Goal: Task Accomplishment & Management: Check status

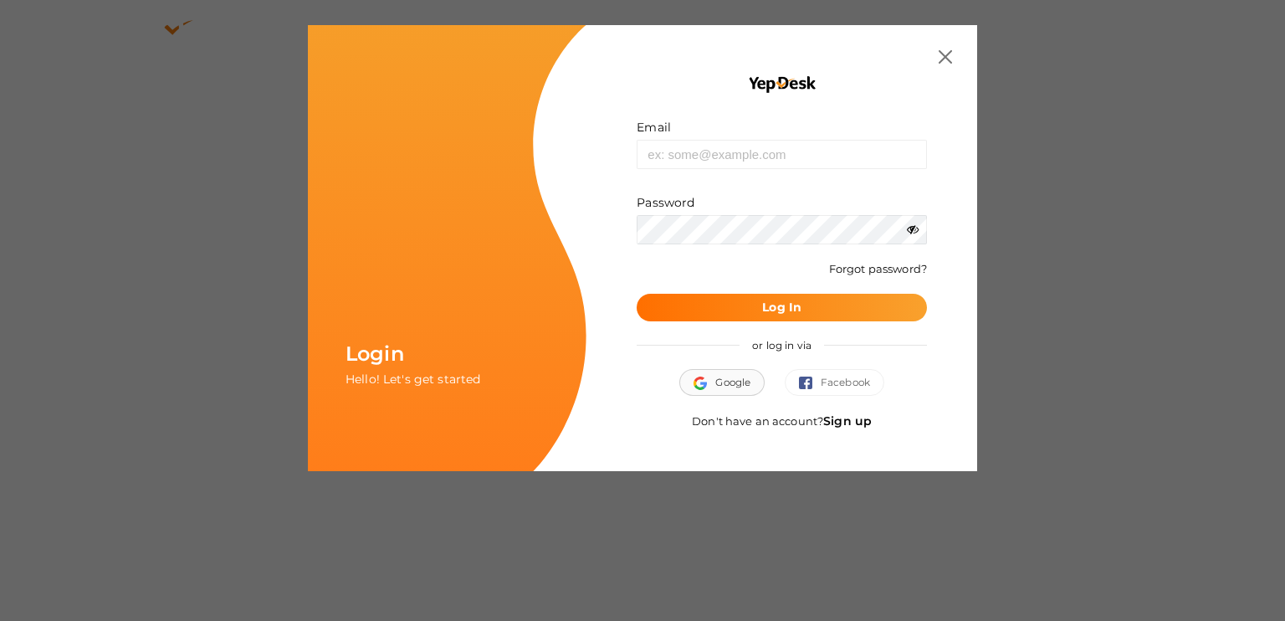
click at [719, 376] on button "Google" at bounding box center [721, 382] width 85 height 27
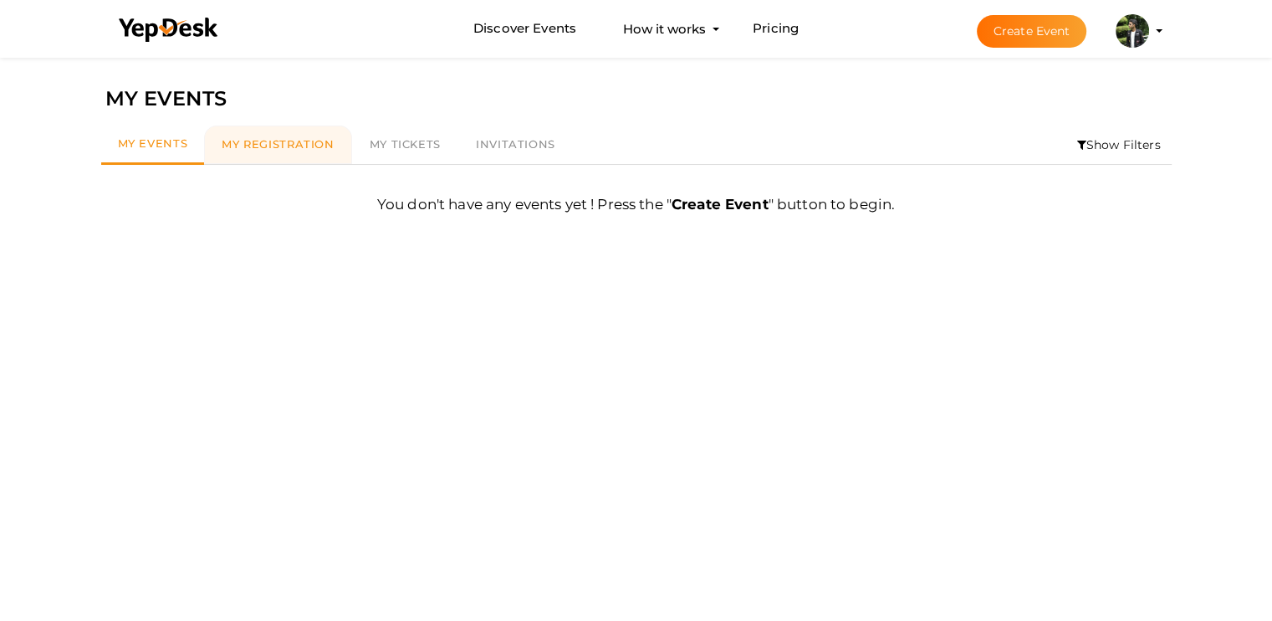
click at [291, 145] on span "My Registration" at bounding box center [278, 143] width 112 height 13
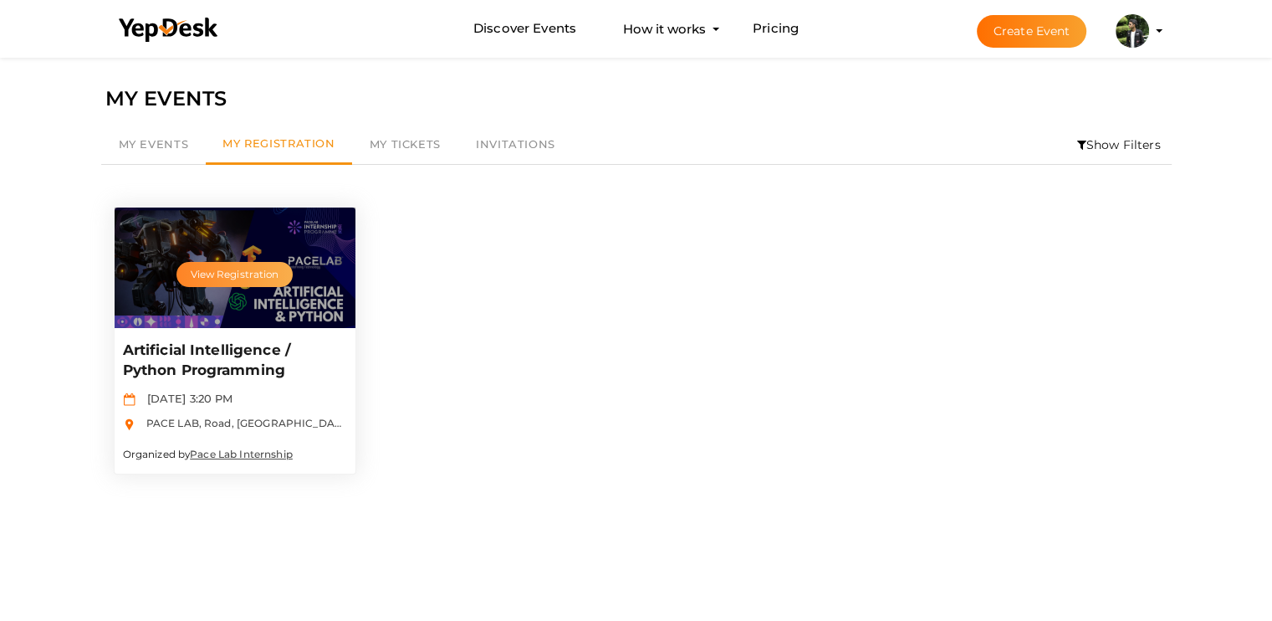
click at [231, 272] on button "View Registration" at bounding box center [233, 274] width 115 height 25
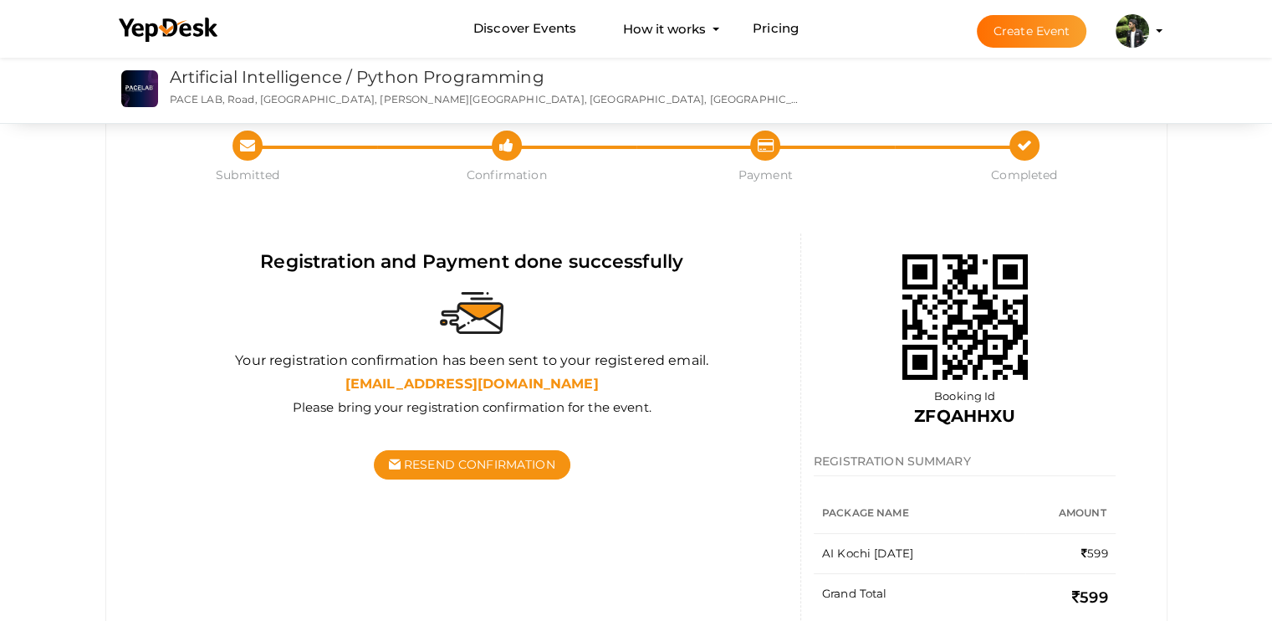
scroll to position [55, 0]
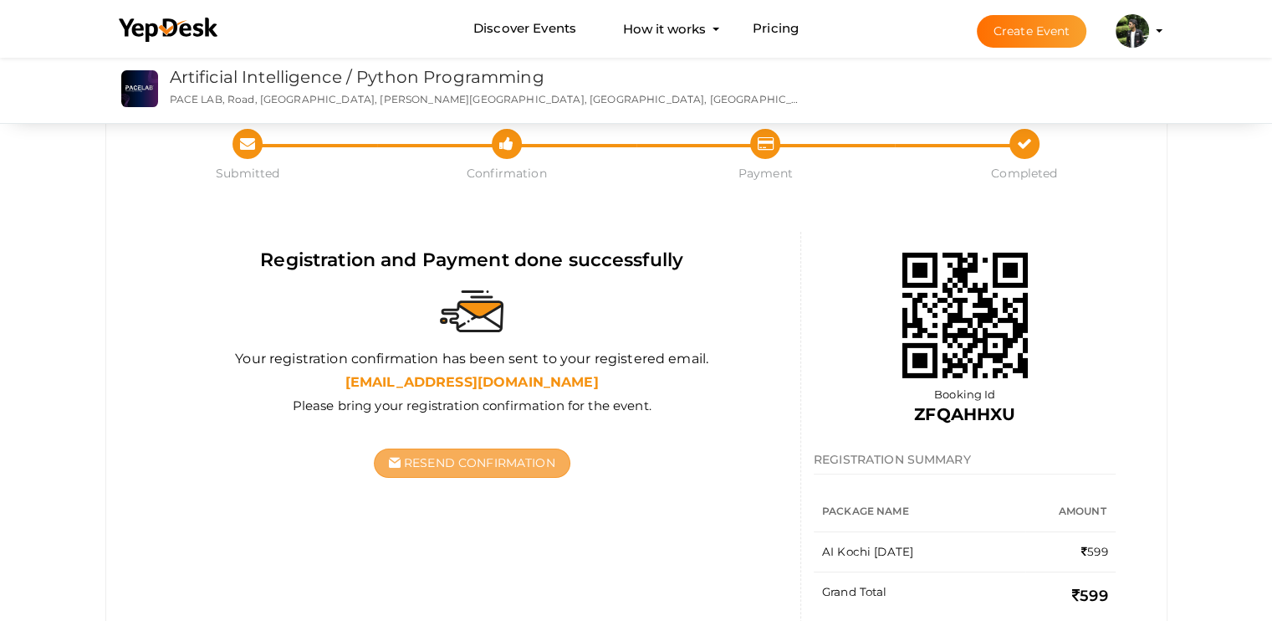
click at [396, 457] on icon "button" at bounding box center [395, 463] width 12 height 12
click at [0, 413] on div "Submitted Confirmation Completed Submitted Confirmation Payment Completed Regis…" at bounding box center [636, 358] width 1272 height 721
click at [505, 158] on div "Confirmation" at bounding box center [506, 155] width 259 height 53
click at [243, 146] on icon at bounding box center [247, 140] width 15 height 21
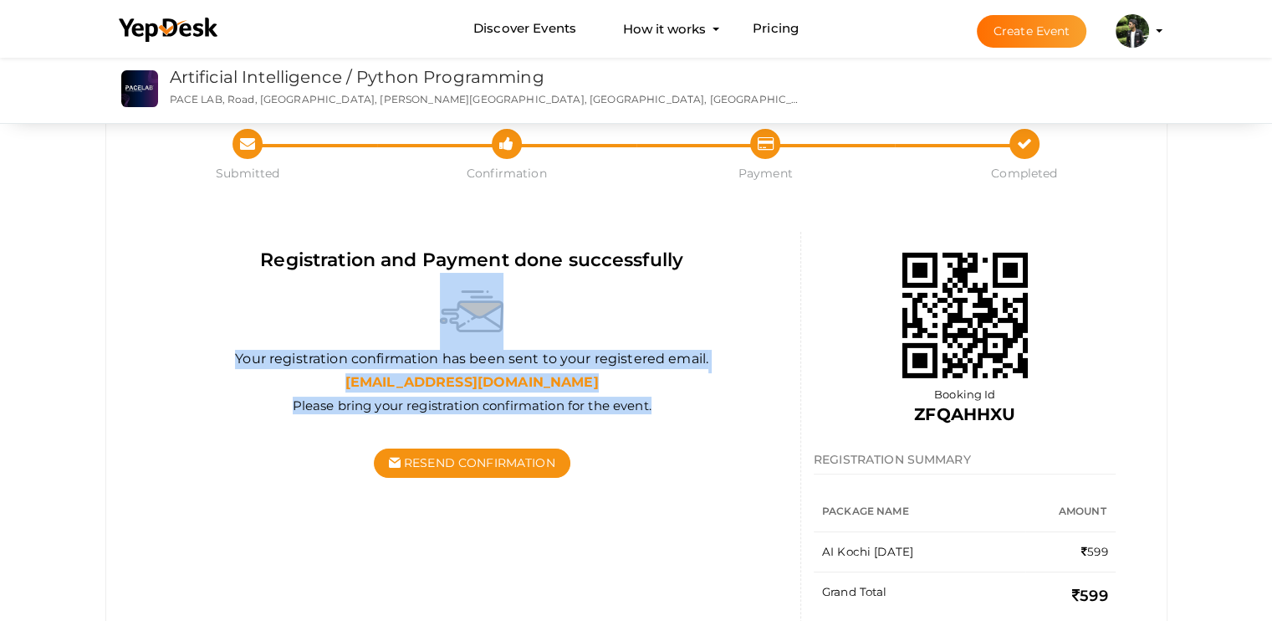
drag, startPoint x: 391, startPoint y: 353, endPoint x: 672, endPoint y: 407, distance: 285.4
click at [672, 407] on div "Registration and Payment done successfully Your registration confirmation has b…" at bounding box center [472, 377] width 632 height 260
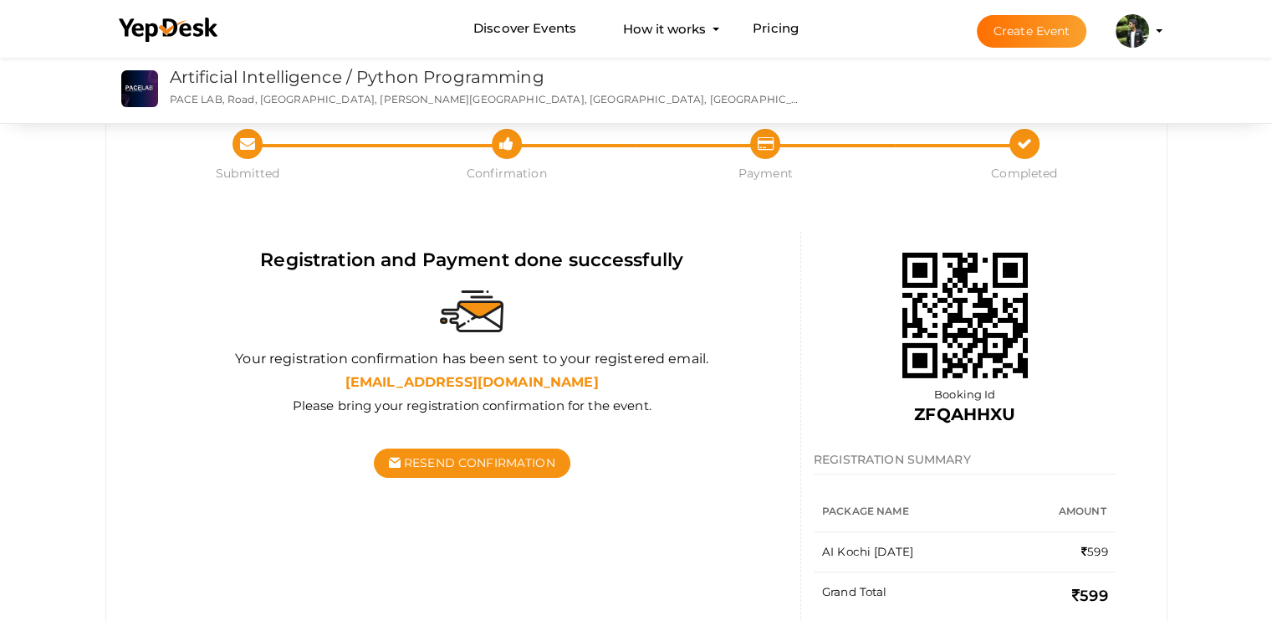
click at [672, 407] on div "Please bring your registration confirmation for the event." at bounding box center [472, 407] width 632 height 22
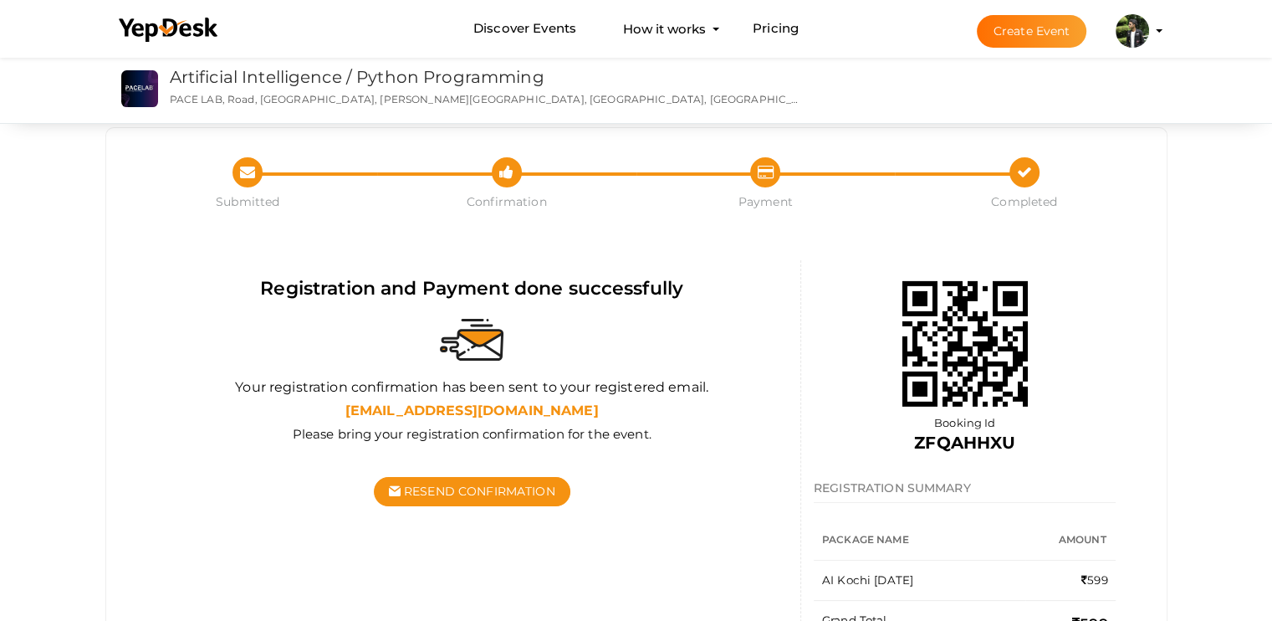
scroll to position [0, 0]
